Goal: Information Seeking & Learning: Learn about a topic

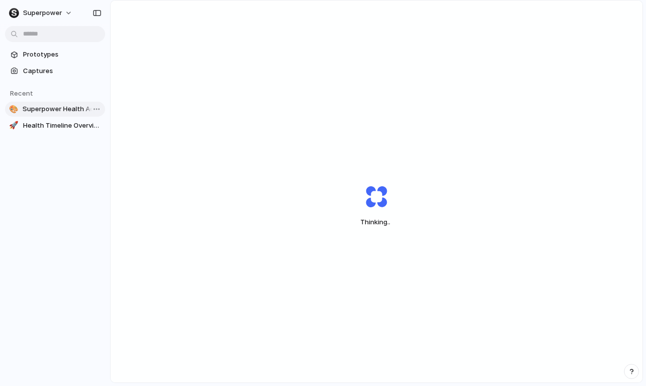
click at [69, 108] on span "Superpower Health Action Plan: Key Insights & Recommendations" at bounding box center [62, 109] width 79 height 10
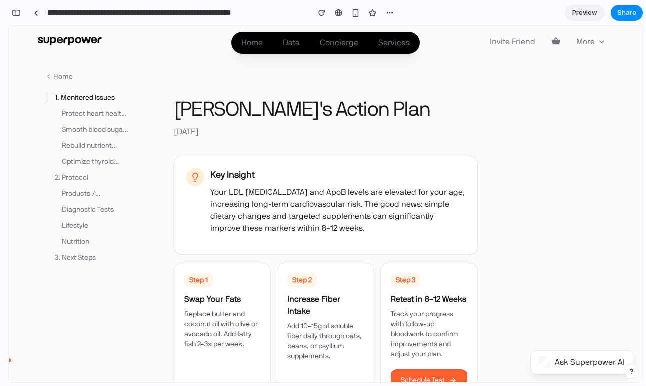
click at [310, 185] on div "Key Insight Your LDL [MEDICAL_DATA] and ApoB levels are elevated for your age, …" at bounding box center [337, 201] width 255 height 66
click at [289, 39] on span "Data" at bounding box center [291, 43] width 17 height 8
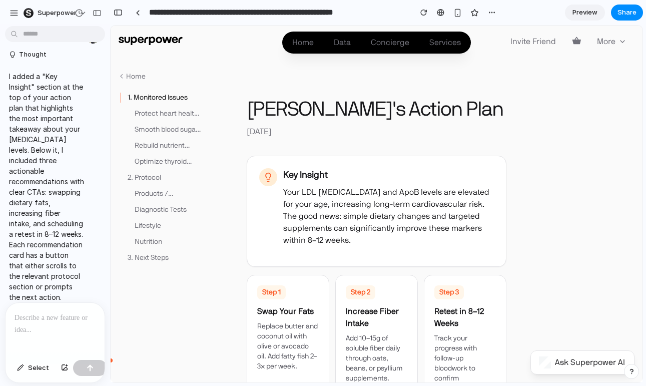
click at [33, 337] on div at bounding box center [55, 329] width 99 height 53
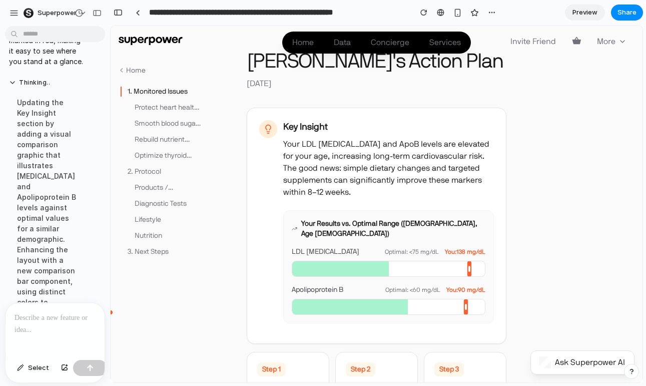
scroll to position [42, 0]
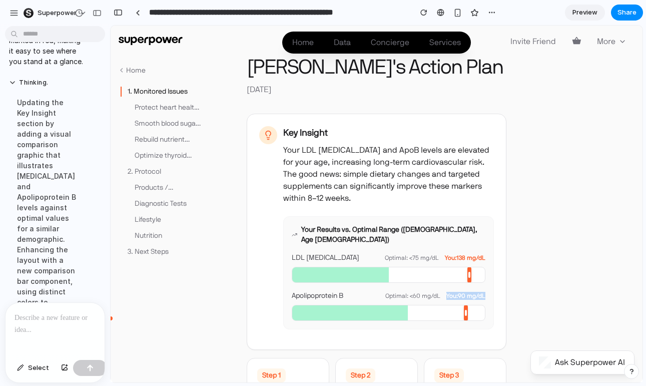
drag, startPoint x: 445, startPoint y: 285, endPoint x: 498, endPoint y: 285, distance: 53.0
click at [498, 285] on div "Key Insight Your LDL [MEDICAL_DATA] and ApoB levels are elevated for your age, …" at bounding box center [377, 232] width 260 height 236
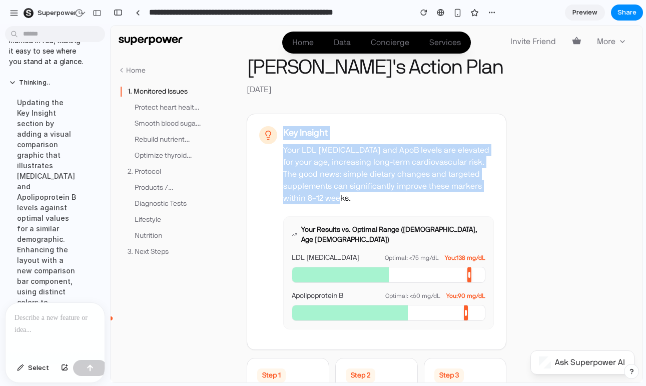
drag, startPoint x: 356, startPoint y: 199, endPoint x: 275, endPoint y: 139, distance: 101.1
click at [275, 139] on div "Key Insight Your LDL [MEDICAL_DATA] and ApoB levels are elevated for your age, …" at bounding box center [376, 227] width 235 height 203
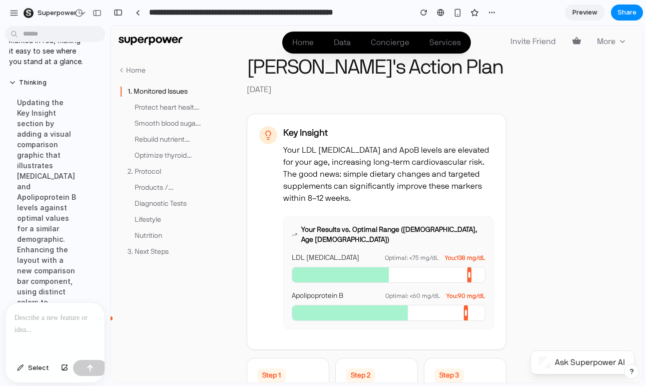
click at [58, 332] on div at bounding box center [55, 329] width 99 height 53
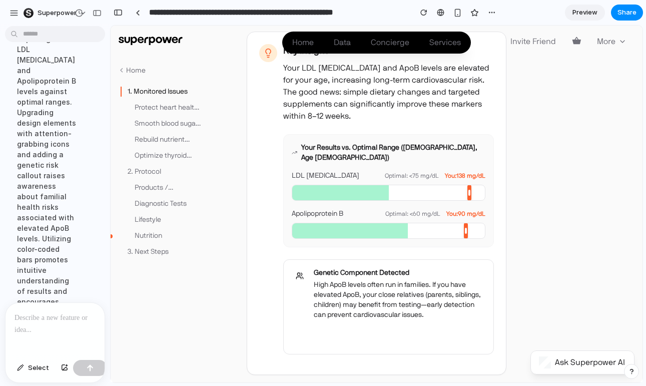
scroll to position [125, 0]
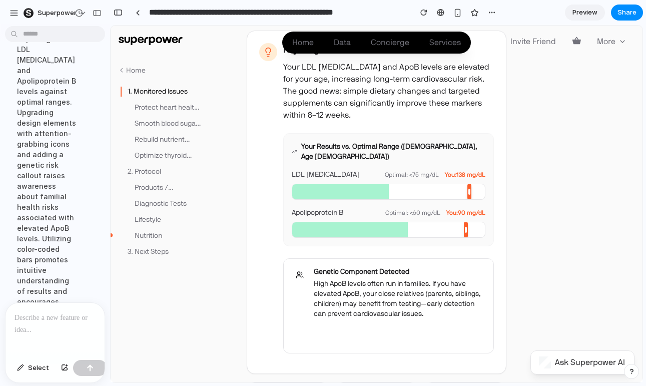
click at [27, 262] on div "Implementing visual enhancements to the Key Insight section by incorporating a …" at bounding box center [46, 148] width 75 height 411
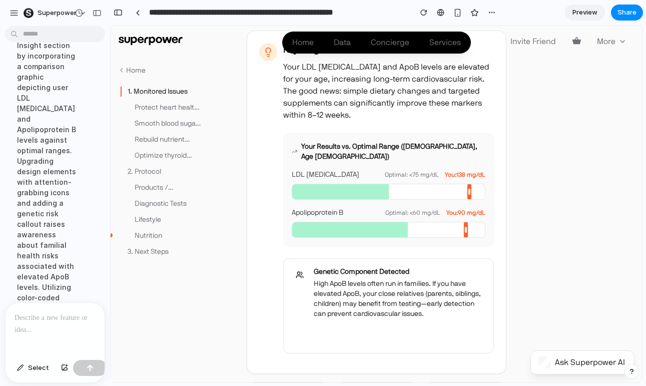
scroll to position [1168, 0]
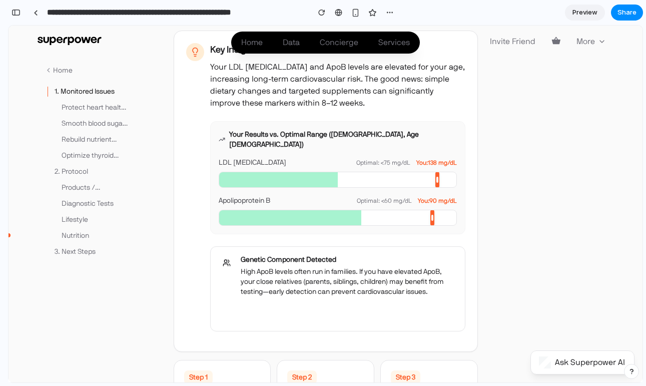
click at [336, 314] on div "Genetic Component Detected High ApoB levels often run in families. If you have …" at bounding box center [337, 288] width 255 height 85
click at [296, 303] on button "Share with Family" at bounding box center [279, 313] width 77 height 20
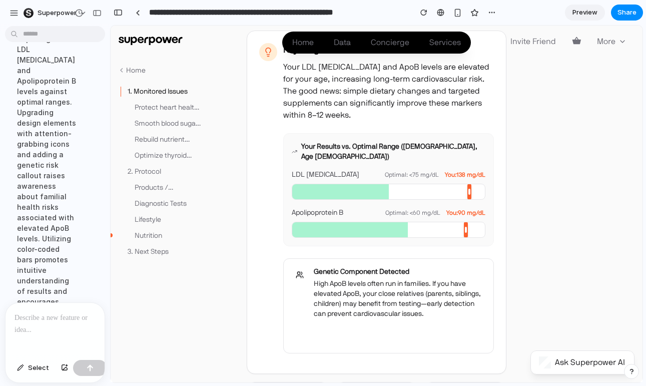
click at [65, 321] on p at bounding box center [55, 318] width 81 height 12
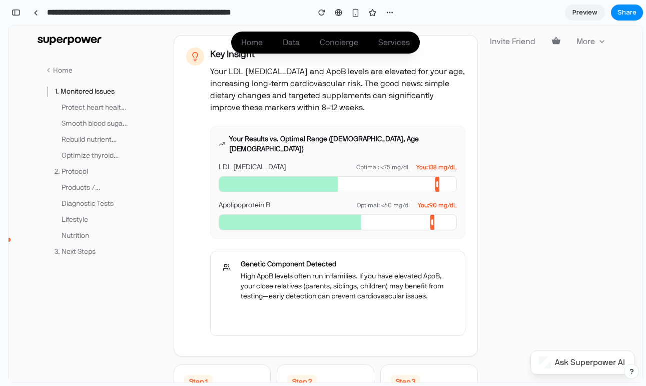
scroll to position [126, 0]
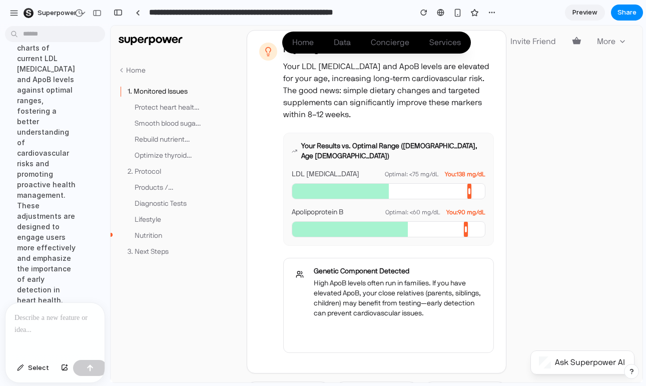
click at [48, 323] on p "I changed the "Share with Family" button to blue, so it stands out more as an a…" at bounding box center [46, 349] width 75 height 53
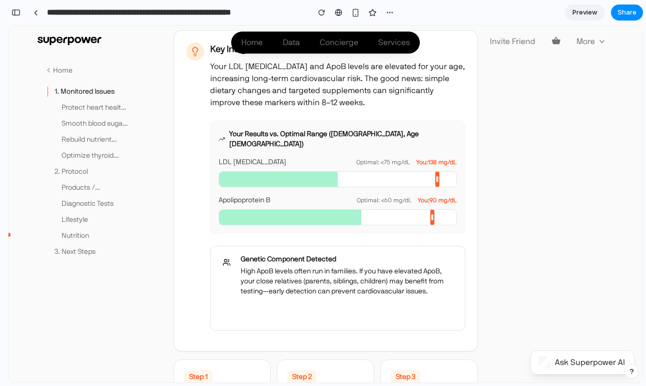
click at [293, 302] on button "Share with Family" at bounding box center [279, 312] width 77 height 20
click at [198, 170] on div "Key Insight Your LDL [MEDICAL_DATA] and ApoB levels are elevated for your age, …" at bounding box center [325, 187] width 279 height 288
click at [387, 10] on div "button" at bounding box center [390, 13] width 8 height 8
click at [387, 10] on div "Duplicate Delete" at bounding box center [323, 193] width 646 height 386
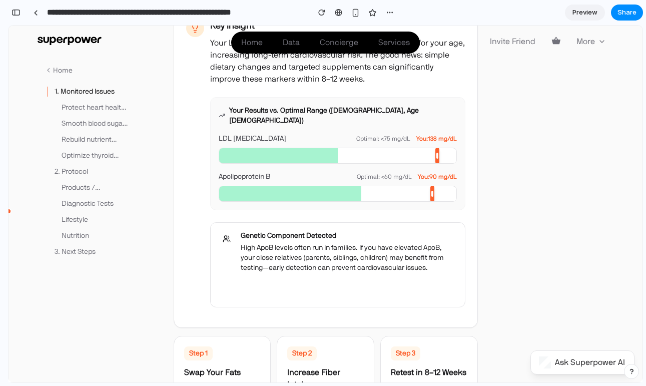
scroll to position [153, 0]
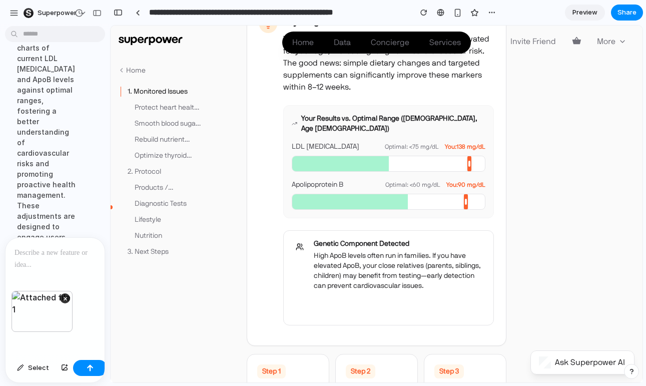
click at [57, 268] on div at bounding box center [55, 264] width 99 height 53
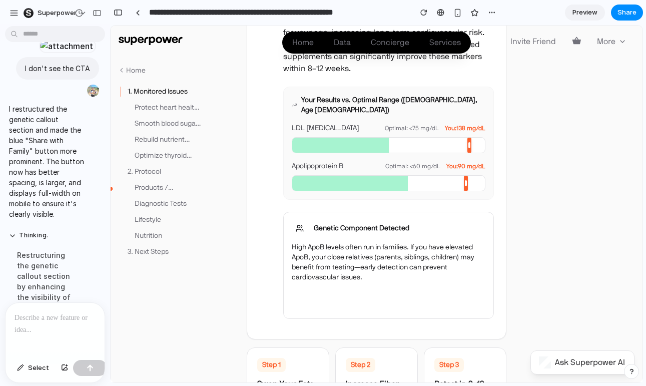
scroll to position [1240, 0]
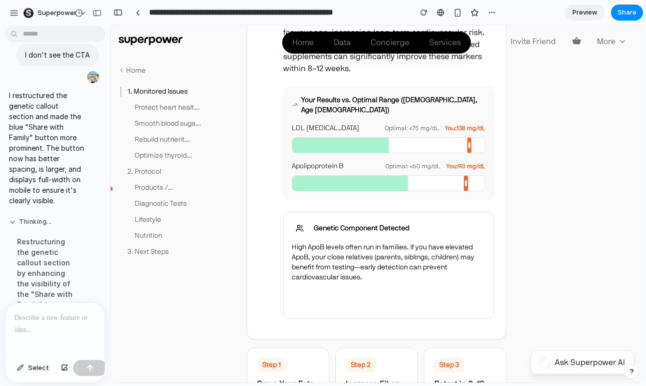
click at [13, 218] on button "Thinking ..." at bounding box center [46, 222] width 75 height 9
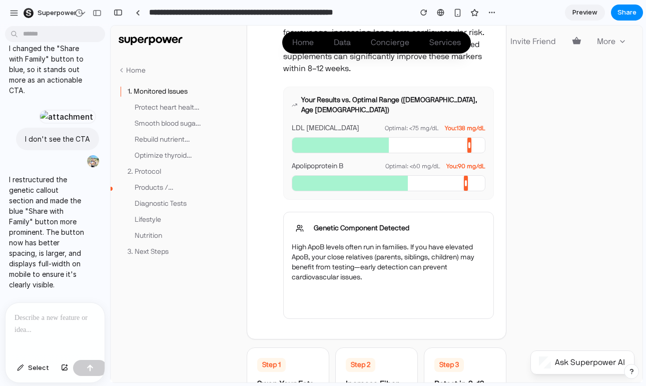
click at [50, 249] on p "I restructured the genetic callout section and made the blue "Share with Family…" at bounding box center [46, 232] width 75 height 116
click at [46, 302] on button "Thinking ..." at bounding box center [46, 306] width 75 height 9
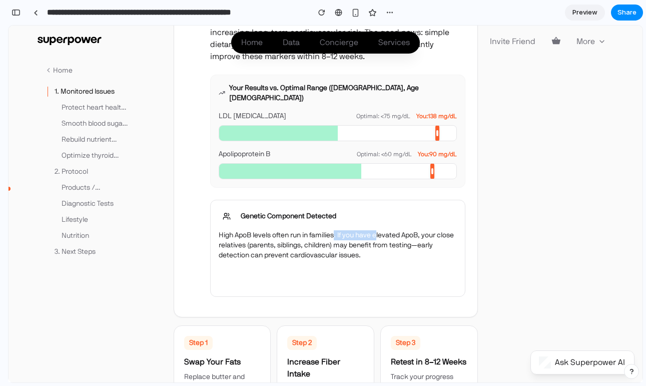
drag, startPoint x: 337, startPoint y: 225, endPoint x: 379, endPoint y: 226, distance: 42.0
click at [379, 230] on p "High ApoB levels often run in families. If you have elevated ApoB, your close r…" at bounding box center [338, 245] width 238 height 30
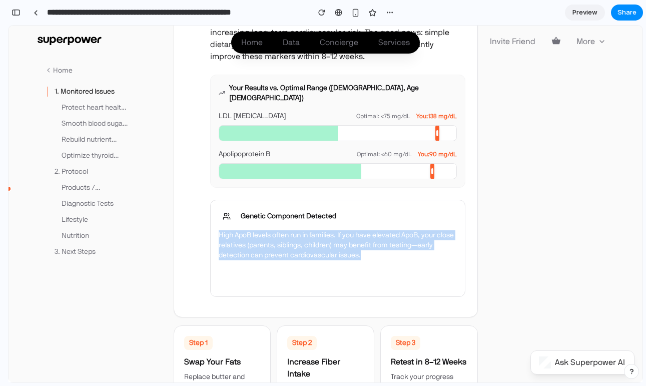
click at [379, 230] on p "High ApoB levels often run in families. If you have elevated ApoB, your close r…" at bounding box center [338, 245] width 238 height 30
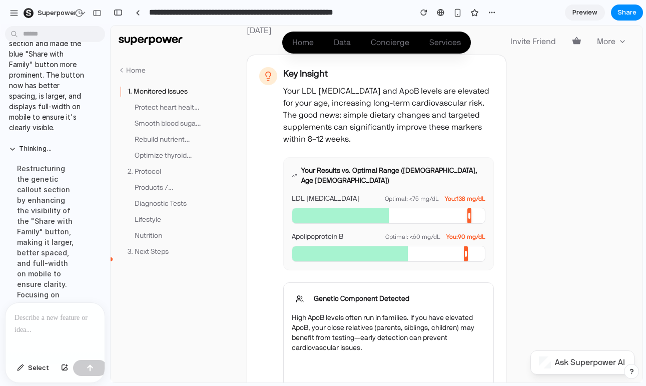
scroll to position [1286, 0]
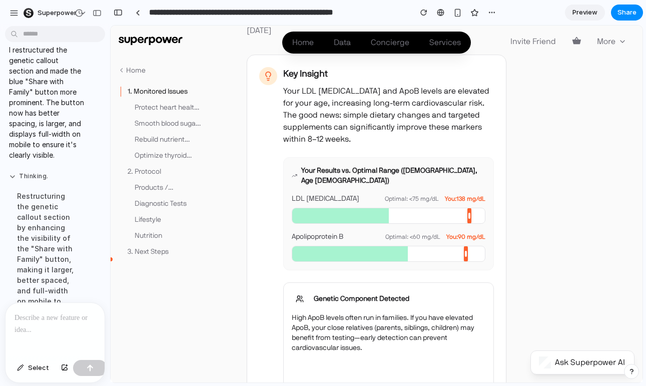
click at [25, 172] on button "Thinking ." at bounding box center [46, 176] width 75 height 9
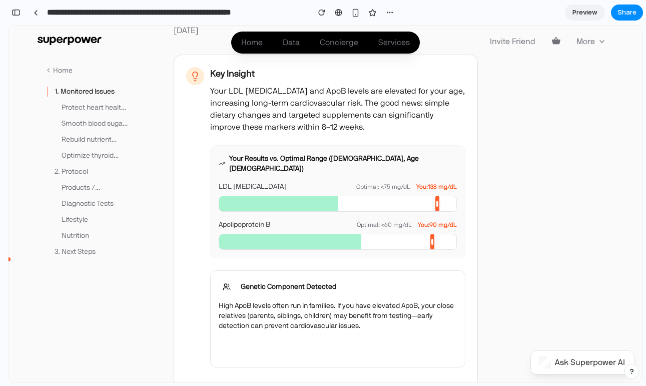
click at [326, 339] on button "Share with Family" at bounding box center [338, 349] width 238 height 20
click at [433, 183] on span "You: 138 mg/dL" at bounding box center [436, 187] width 41 height 8
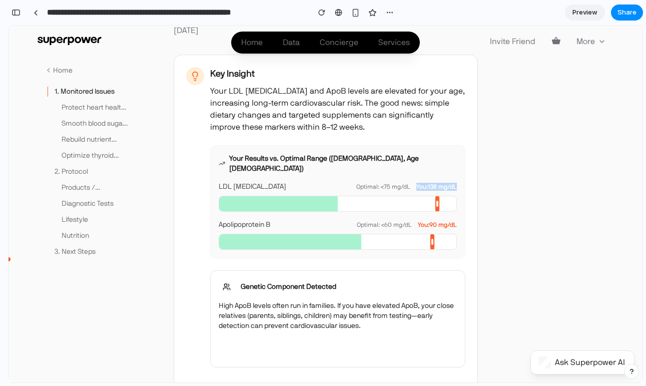
click at [433, 183] on span "You: 138 mg/dL" at bounding box center [436, 187] width 41 height 8
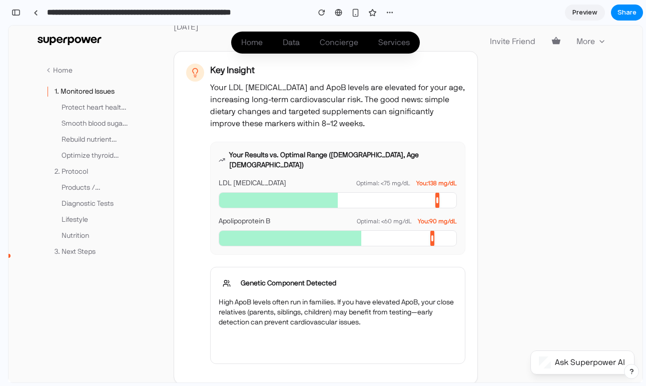
scroll to position [119, 0]
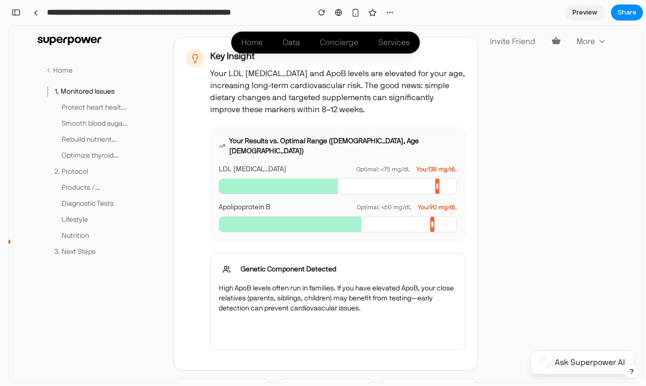
click at [304, 284] on p "High ApoB levels often run in families. If you have elevated ApoB, your close r…" at bounding box center [338, 298] width 238 height 30
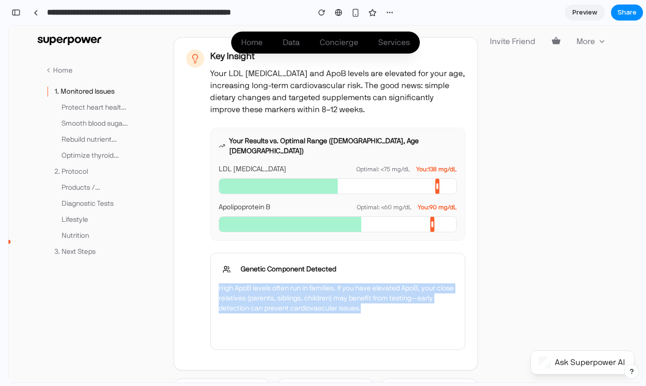
click at [304, 284] on p "High ApoB levels often run in families. If you have elevated ApoB, your close r…" at bounding box center [338, 298] width 238 height 30
